Goal: Transaction & Acquisition: Book appointment/travel/reservation

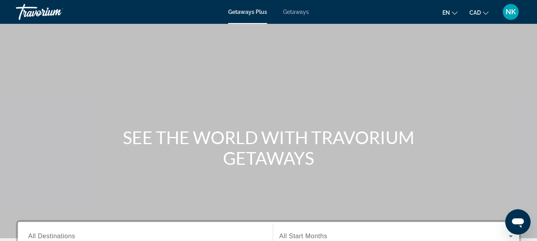
click at [512, 14] on span "NK" at bounding box center [510, 12] width 10 height 8
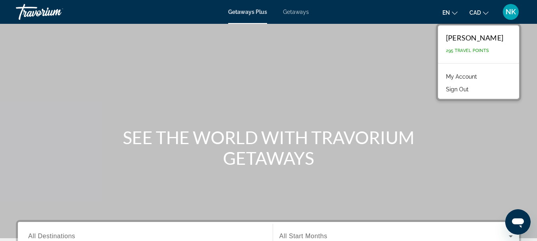
click at [463, 77] on link "My Account" at bounding box center [461, 77] width 39 height 10
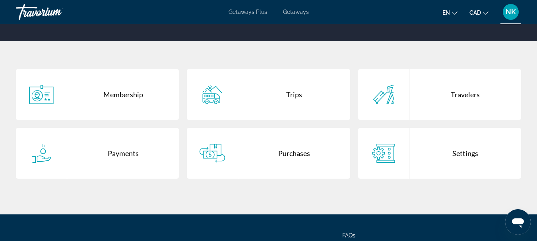
scroll to position [166, 0]
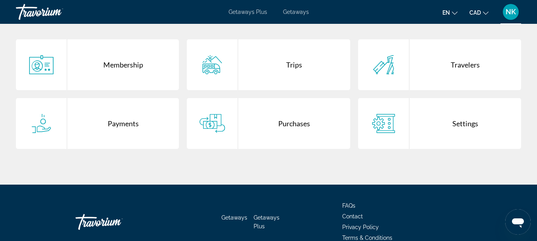
click at [287, 132] on div "Purchases" at bounding box center [294, 123] width 112 height 51
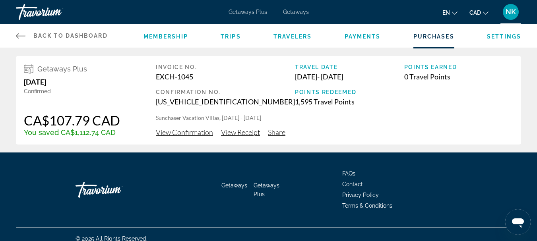
click at [246, 131] on span "View Receipt" at bounding box center [240, 132] width 39 height 9
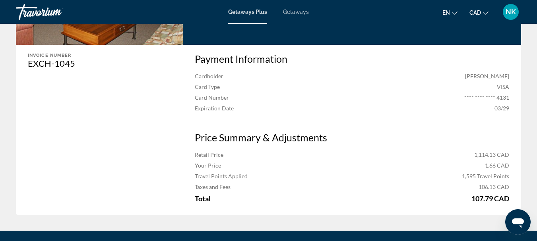
scroll to position [224, 0]
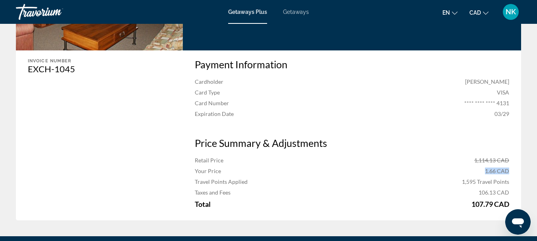
drag, startPoint x: 479, startPoint y: 172, endPoint x: 518, endPoint y: 168, distance: 39.9
click at [518, 168] on div "Payment Information Cardholder [PERSON_NAME] Card Type VISA Card Number **** **…" at bounding box center [352, 135] width 338 height 170
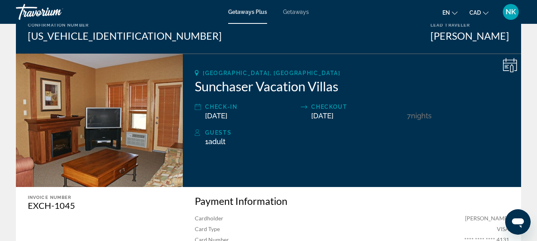
scroll to position [15, 0]
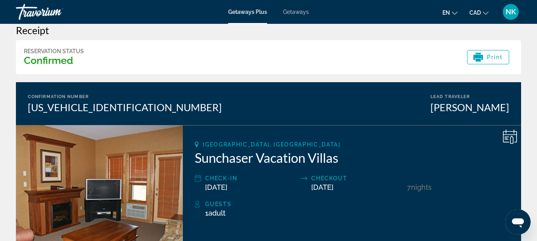
drag, startPoint x: 493, startPoint y: 55, endPoint x: 438, endPoint y: 215, distance: 169.0
click at [494, 55] on span "Print" at bounding box center [495, 57] width 16 height 6
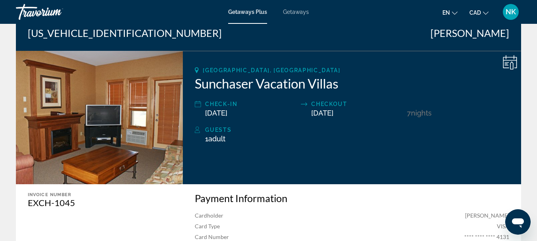
scroll to position [102, 0]
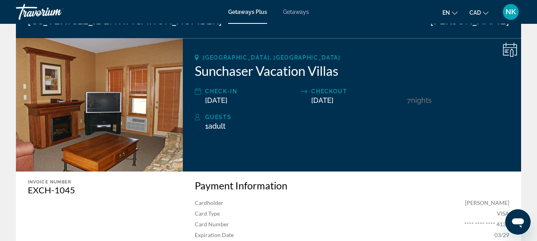
click at [514, 50] on icon "Main content" at bounding box center [510, 50] width 14 height 14
click at [505, 52] on icon "Main content" at bounding box center [510, 50] width 14 height 14
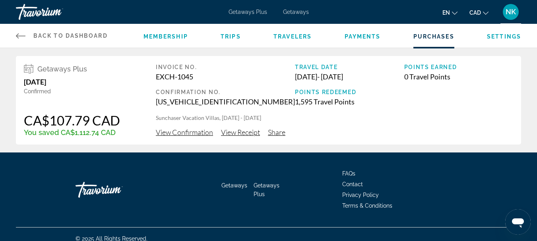
click at [188, 134] on span "View Confirmation" at bounding box center [184, 132] width 57 height 9
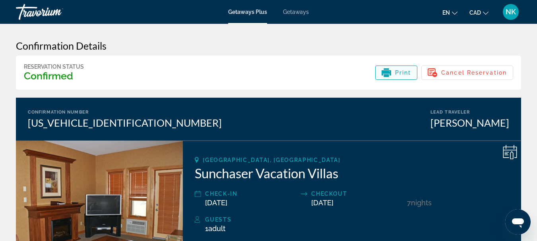
click at [399, 73] on span "Print" at bounding box center [403, 73] width 16 height 6
click at [109, 198] on img "Main content" at bounding box center [99, 207] width 167 height 133
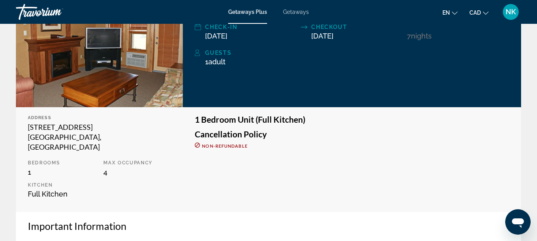
scroll to position [39, 0]
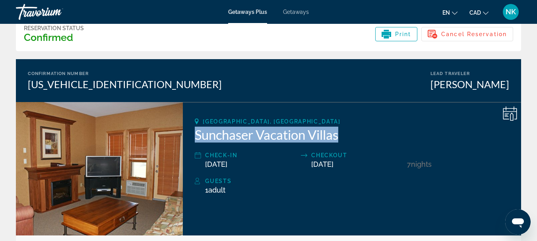
drag, startPoint x: 195, startPoint y: 134, endPoint x: 346, endPoint y: 141, distance: 151.5
click at [346, 141] on h2 "Sunchaser Vacation Villas" at bounding box center [352, 135] width 314 height 16
copy h2 "Sunchaser Vacation Villas"
click at [85, 178] on img "Main content" at bounding box center [99, 168] width 167 height 133
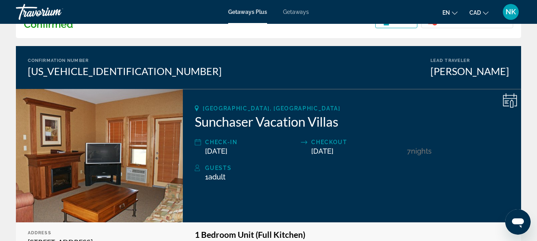
scroll to position [6, 0]
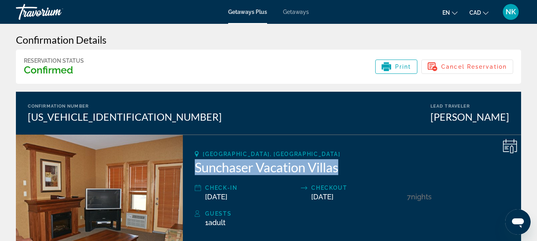
drag, startPoint x: 198, startPoint y: 168, endPoint x: 361, endPoint y: 161, distance: 163.8
click at [361, 161] on h2 "Sunchaser Vacation Villas" at bounding box center [352, 167] width 314 height 16
copy h2 "Sunchaser Vacation Villas"
click at [35, 9] on div "Travorium" at bounding box center [55, 12] width 79 height 21
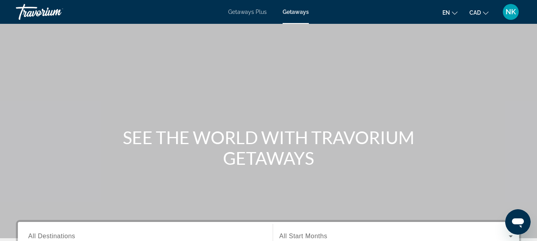
click at [296, 6] on div "Getaways Plus Getaways en English Español Français Italiano Português русский C…" at bounding box center [268, 12] width 537 height 21
click at [258, 9] on span "Getaways Plus" at bounding box center [247, 12] width 39 height 6
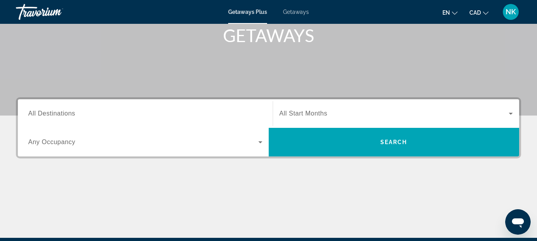
click at [94, 116] on input "Destination All Destinations" at bounding box center [145, 114] width 234 height 10
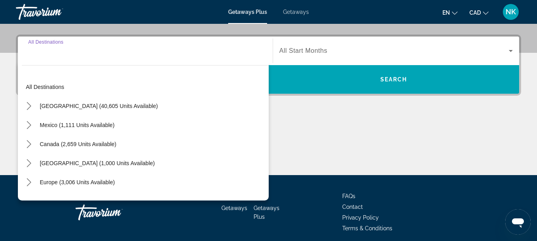
scroll to position [194, 0]
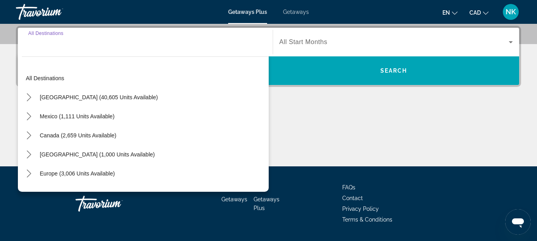
click at [92, 135] on span "Canada (2,659 units available)" at bounding box center [78, 135] width 77 height 6
type input "**********"
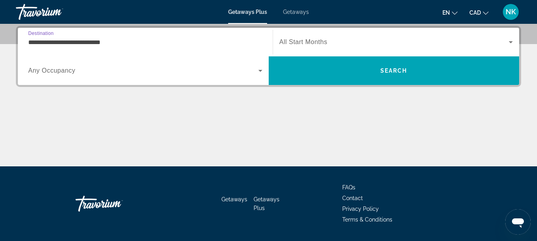
click at [313, 37] on span "Search widget" at bounding box center [394, 42] width 230 height 10
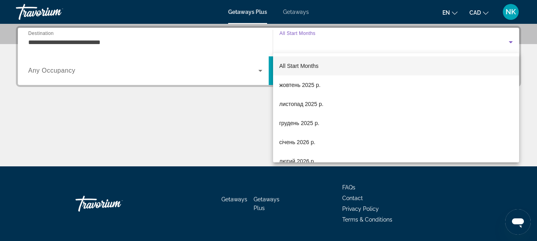
click at [318, 64] on span "All Start Months" at bounding box center [298, 66] width 39 height 6
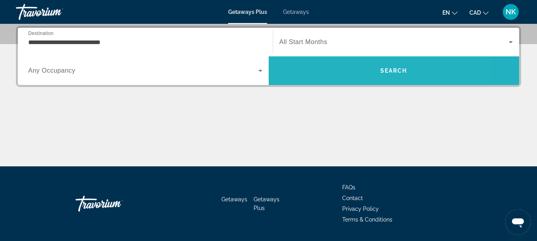
click at [304, 65] on span "Search" at bounding box center [394, 70] width 251 height 19
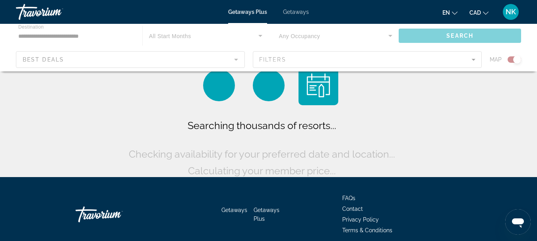
click at [156, 58] on div "Main content" at bounding box center [268, 48] width 537 height 48
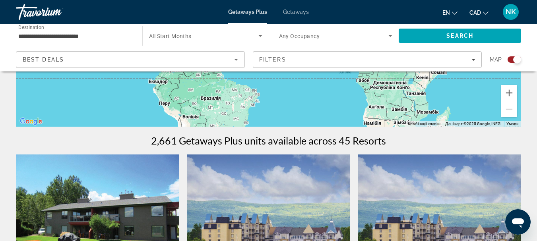
scroll to position [149, 0]
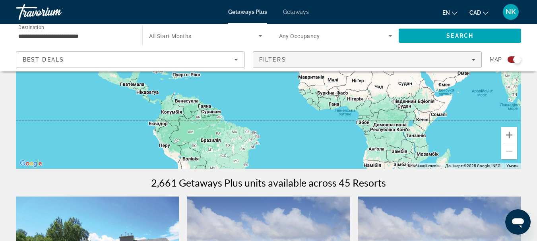
click at [421, 60] on div "Filters" at bounding box center [367, 59] width 216 height 6
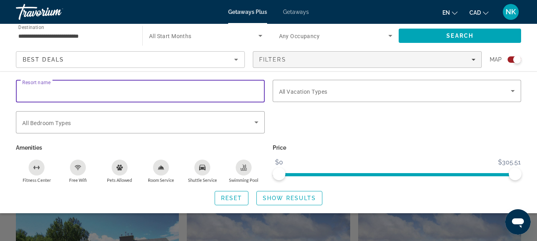
paste input "**********"
type input "**********"
click at [290, 199] on span "Show Results" at bounding box center [289, 198] width 53 height 6
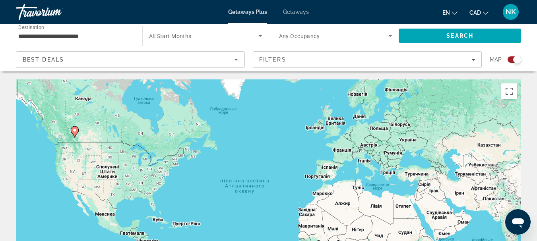
click at [74, 128] on icon "Main content" at bounding box center [74, 132] width 7 height 10
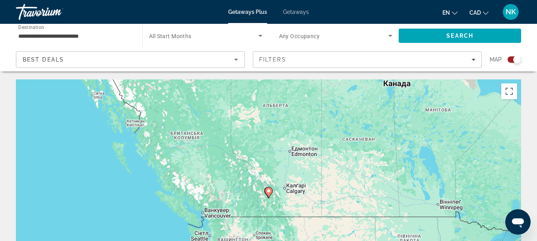
click at [270, 198] on gmp-advanced-marker "Main content" at bounding box center [269, 193] width 8 height 12
type input "**********"
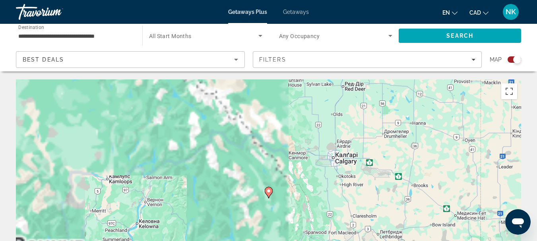
click at [271, 196] on gmp-advanced-marker "Main content" at bounding box center [269, 193] width 8 height 12
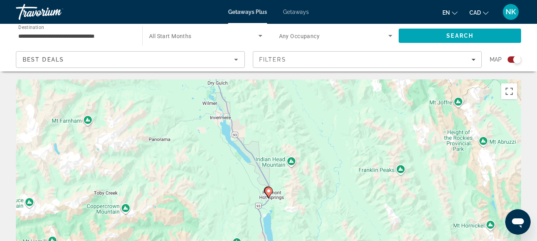
click at [265, 188] on gmp-advanced-marker "Main content" at bounding box center [269, 193] width 8 height 12
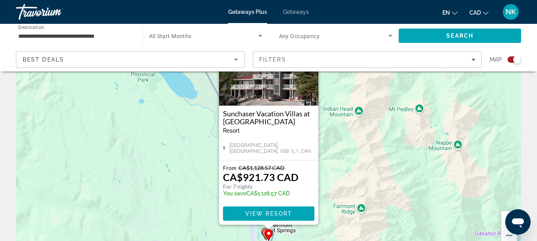
scroll to position [72, 0]
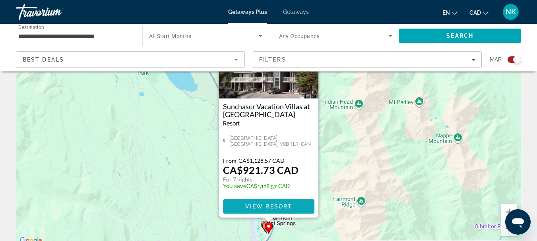
click at [265, 207] on span "View Resort" at bounding box center [268, 206] width 47 height 6
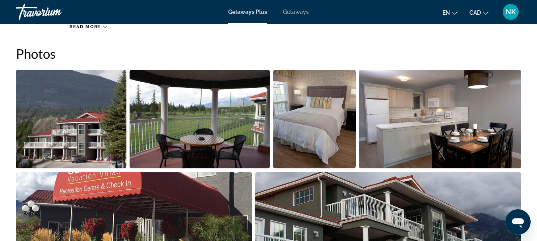
scroll to position [565, 0]
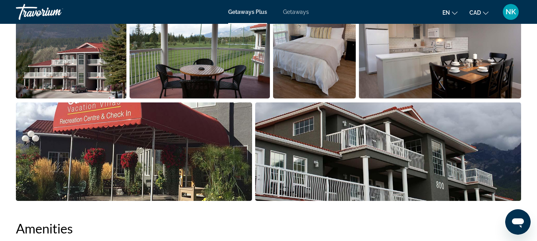
click at [92, 66] on img "Open full-screen image slider" at bounding box center [71, 49] width 110 height 99
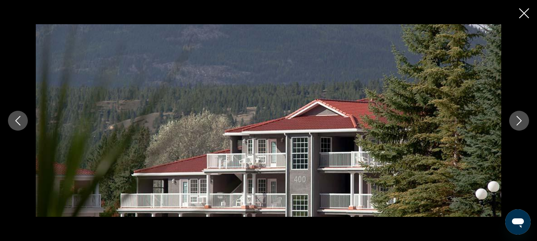
click at [523, 124] on icon "Next image" at bounding box center [519, 121] width 10 height 10
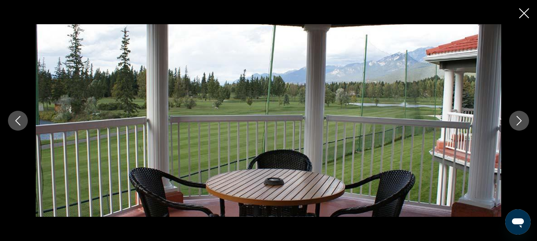
click at [523, 124] on icon "Next image" at bounding box center [519, 121] width 10 height 10
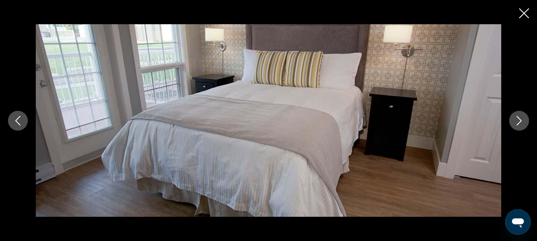
click at [523, 124] on icon "Next image" at bounding box center [519, 121] width 10 height 10
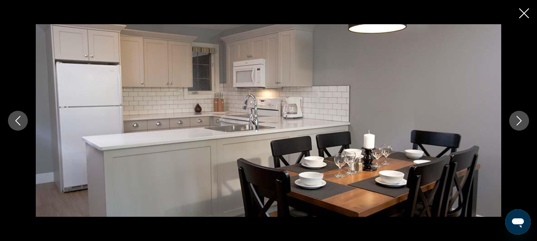
click at [524, 123] on button "Next image" at bounding box center [519, 121] width 20 height 20
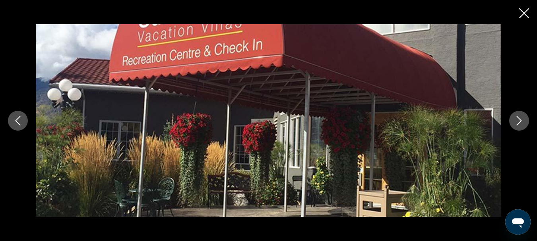
click at [524, 123] on button "Next image" at bounding box center [519, 121] width 20 height 20
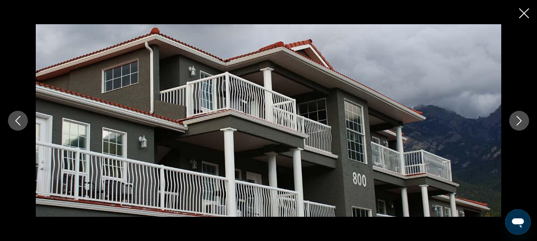
click at [524, 123] on button "Next image" at bounding box center [519, 121] width 20 height 20
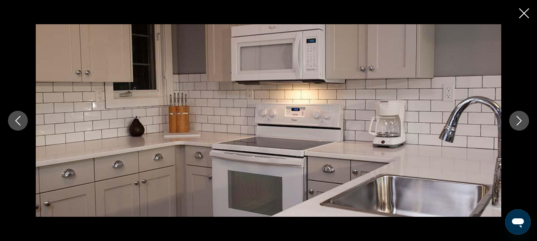
click at [524, 123] on button "Next image" at bounding box center [519, 121] width 20 height 20
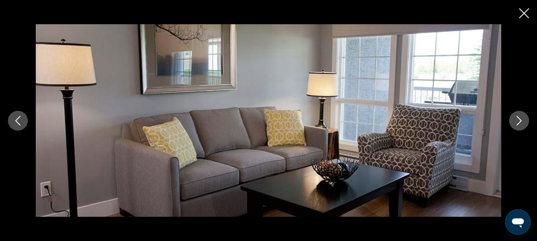
click at [524, 123] on button "Next image" at bounding box center [519, 121] width 20 height 20
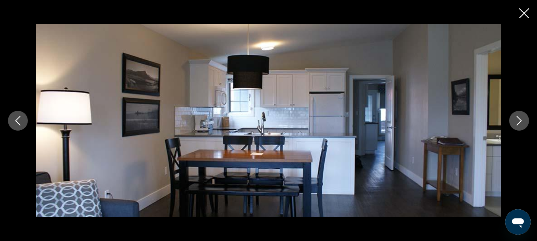
click at [524, 123] on button "Next image" at bounding box center [519, 121] width 20 height 20
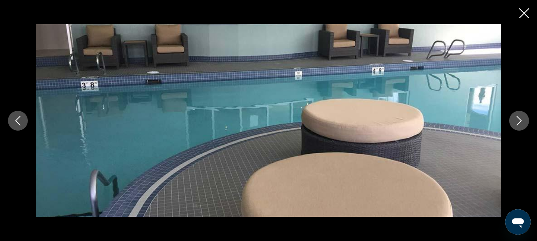
click at [524, 123] on button "Next image" at bounding box center [519, 121] width 20 height 20
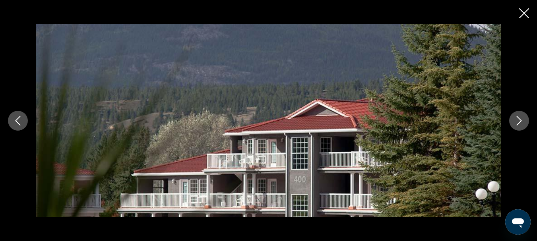
click at [524, 121] on button "Next image" at bounding box center [519, 121] width 20 height 20
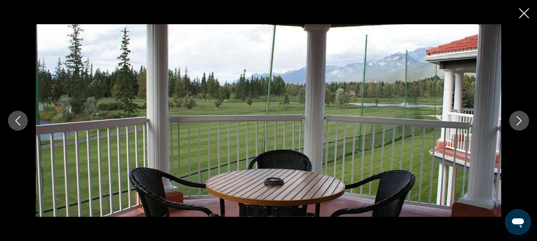
click at [517, 10] on div "prev next" at bounding box center [268, 120] width 537 height 241
click at [518, 12] on div "prev next" at bounding box center [268, 120] width 537 height 241
click at [523, 13] on icon "Close slideshow" at bounding box center [524, 13] width 10 height 10
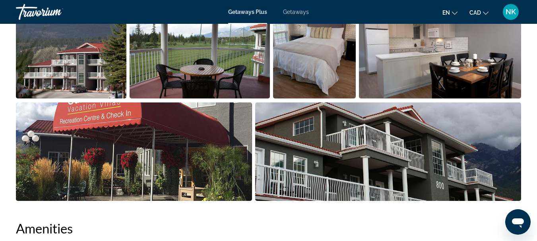
click at [73, 63] on img "Open full-screen image slider" at bounding box center [71, 49] width 110 height 99
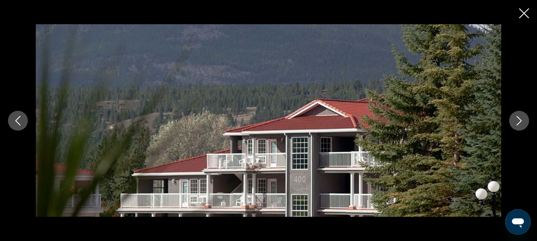
click at [521, 112] on button "Next image" at bounding box center [519, 121] width 20 height 20
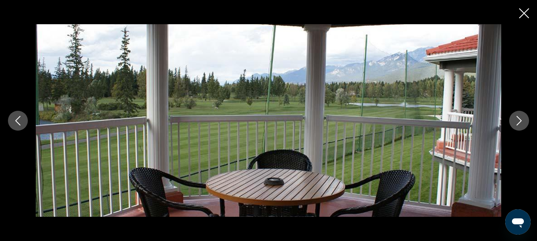
click at [521, 118] on icon "Next image" at bounding box center [519, 121] width 10 height 10
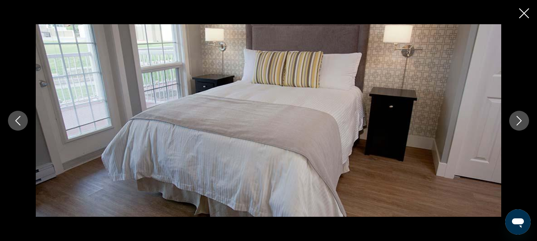
click at [524, 121] on button "Next image" at bounding box center [519, 121] width 20 height 20
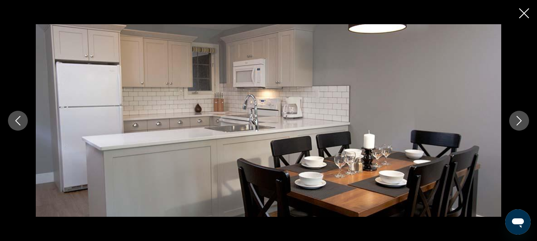
click at [520, 124] on icon "Next image" at bounding box center [519, 121] width 10 height 10
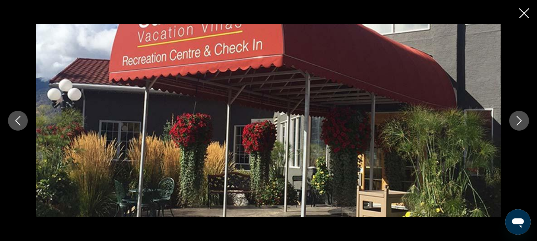
click at [520, 124] on icon "Next image" at bounding box center [519, 121] width 10 height 10
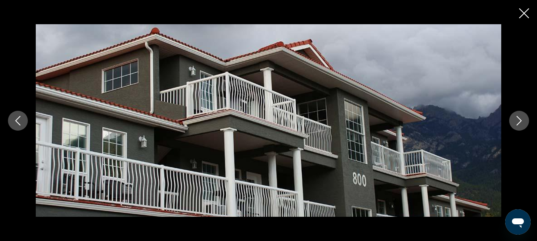
click at [520, 124] on icon "Next image" at bounding box center [519, 121] width 10 height 10
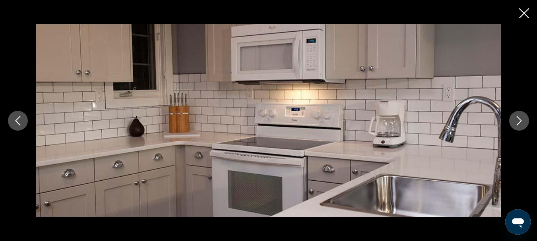
click at [522, 123] on icon "Next image" at bounding box center [519, 121] width 10 height 10
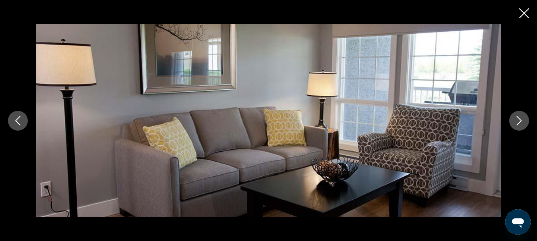
click at [521, 124] on icon "Next image" at bounding box center [519, 121] width 10 height 10
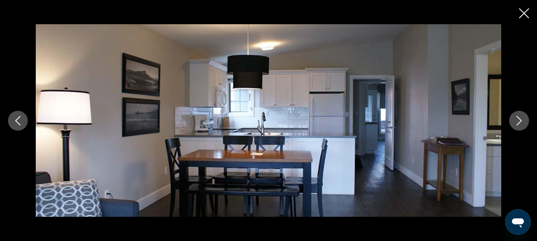
click at [522, 122] on icon "Next image" at bounding box center [519, 121] width 10 height 10
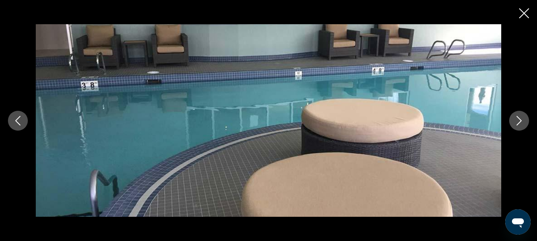
click at [518, 122] on icon "Next image" at bounding box center [519, 121] width 10 height 10
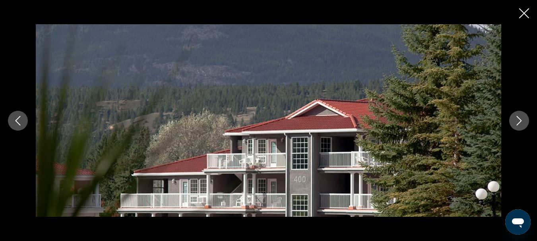
click at [518, 122] on icon "Next image" at bounding box center [519, 121] width 10 height 10
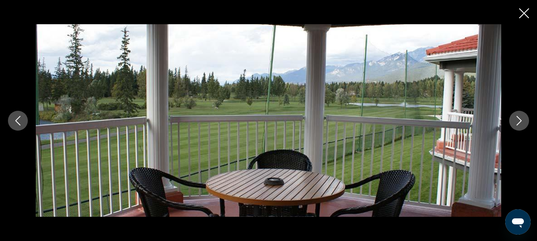
click at [527, 15] on icon "Close slideshow" at bounding box center [524, 13] width 10 height 10
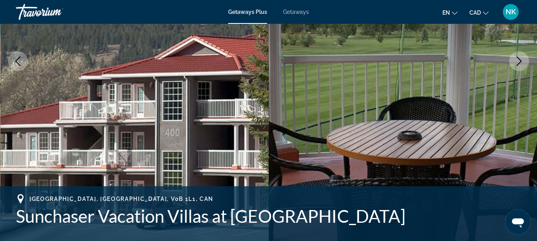
scroll to position [35, 0]
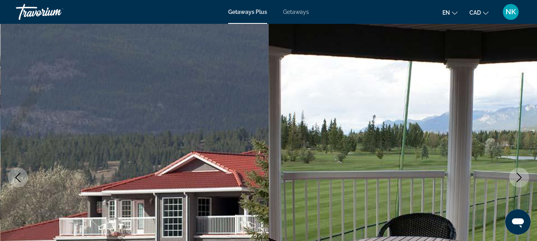
click at [518, 180] on icon "Next image" at bounding box center [519, 178] width 10 height 10
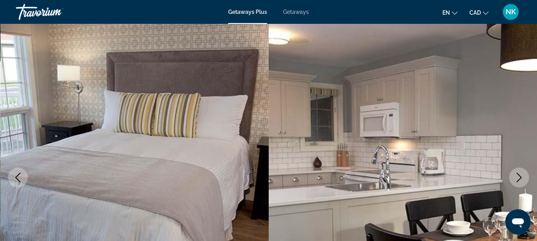
click at [520, 177] on icon "Next image" at bounding box center [518, 178] width 5 height 10
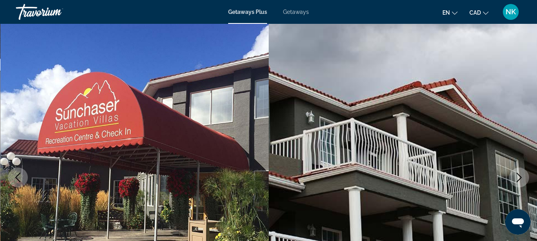
click at [518, 179] on icon "Next image" at bounding box center [519, 178] width 10 height 10
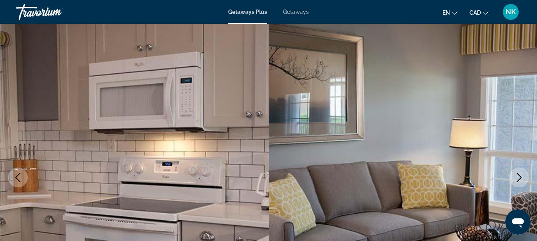
click at [519, 179] on icon "Next image" at bounding box center [519, 178] width 10 height 10
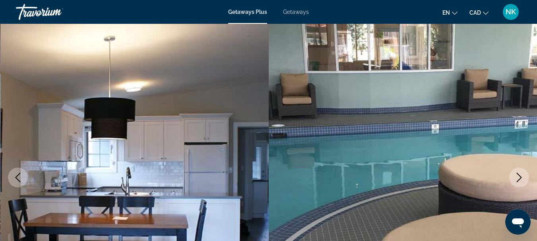
click at [518, 178] on icon "Next image" at bounding box center [519, 178] width 10 height 10
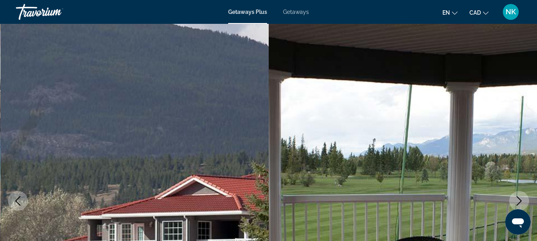
scroll to position [0, 0]
